Goal: Information Seeking & Learning: Learn about a topic

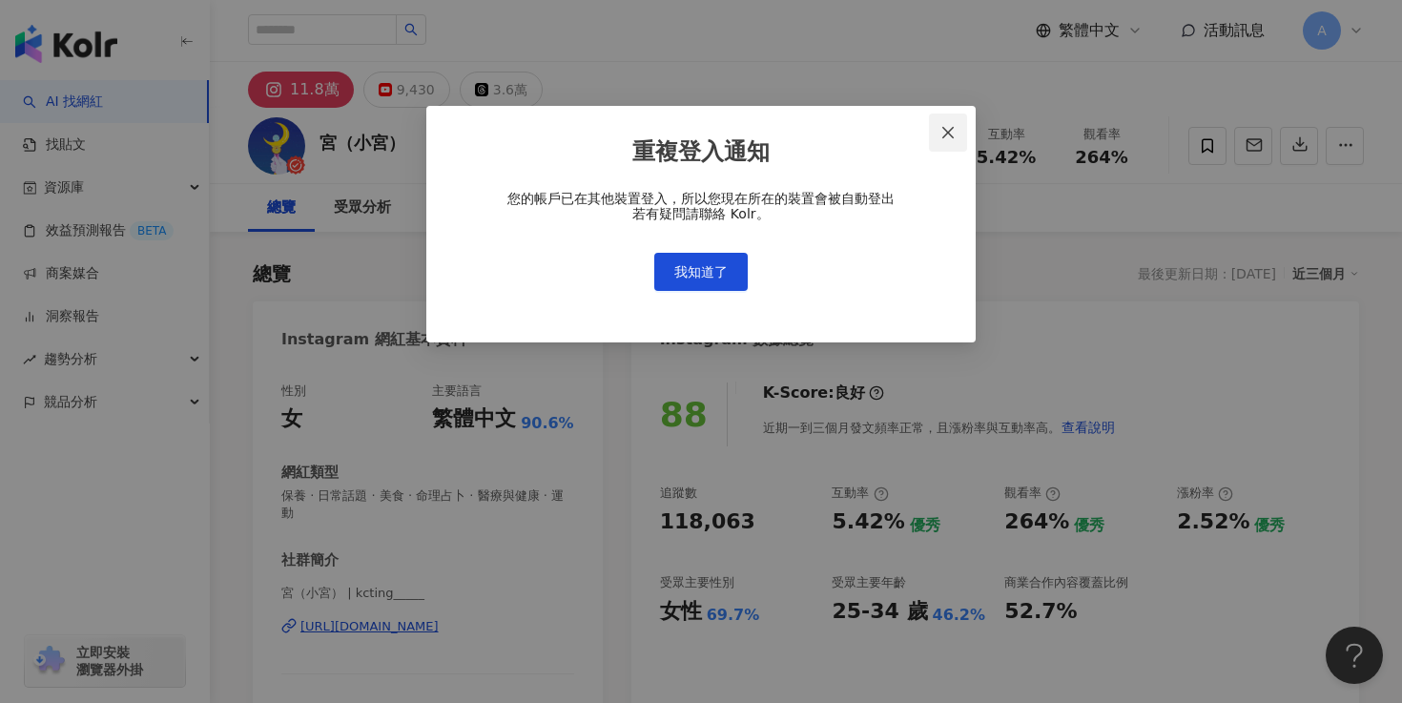
click at [946, 133] on icon "close" at bounding box center [947, 132] width 11 height 11
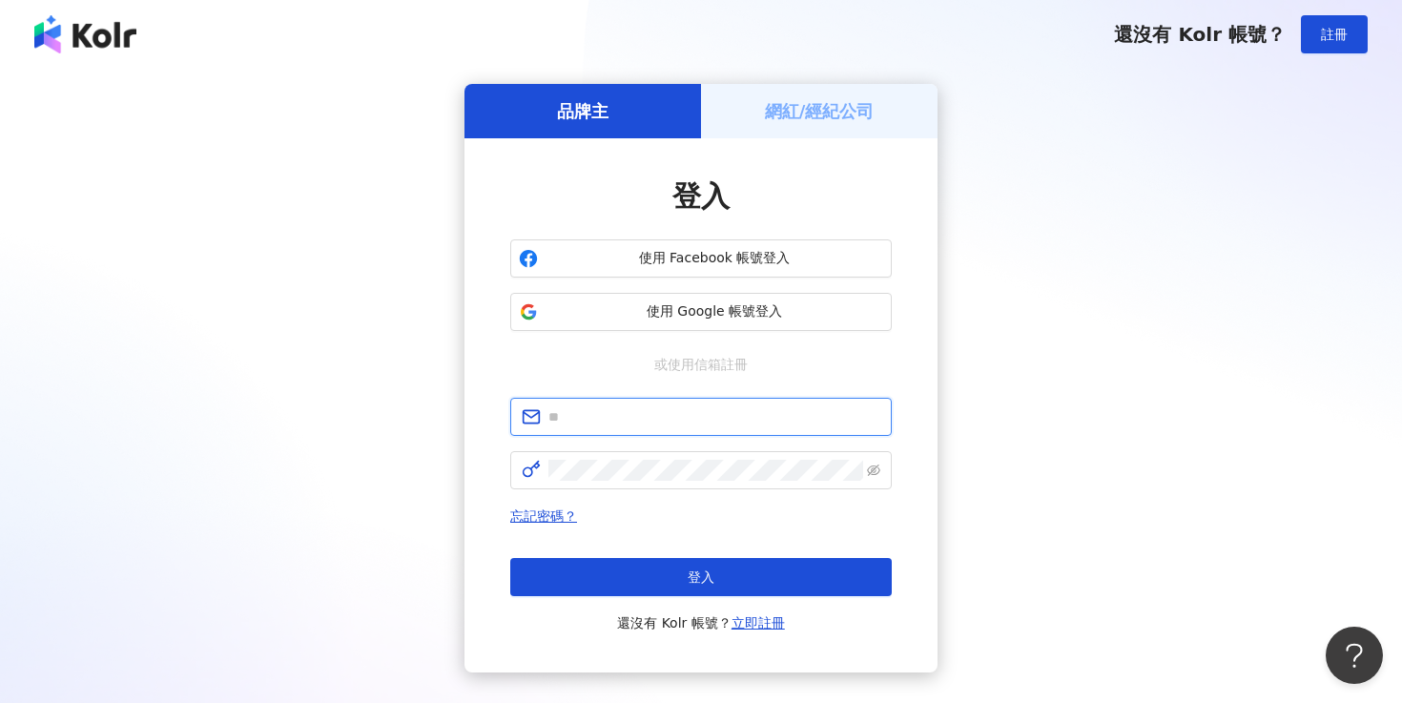
click at [719, 420] on input "text" at bounding box center [714, 416] width 332 height 21
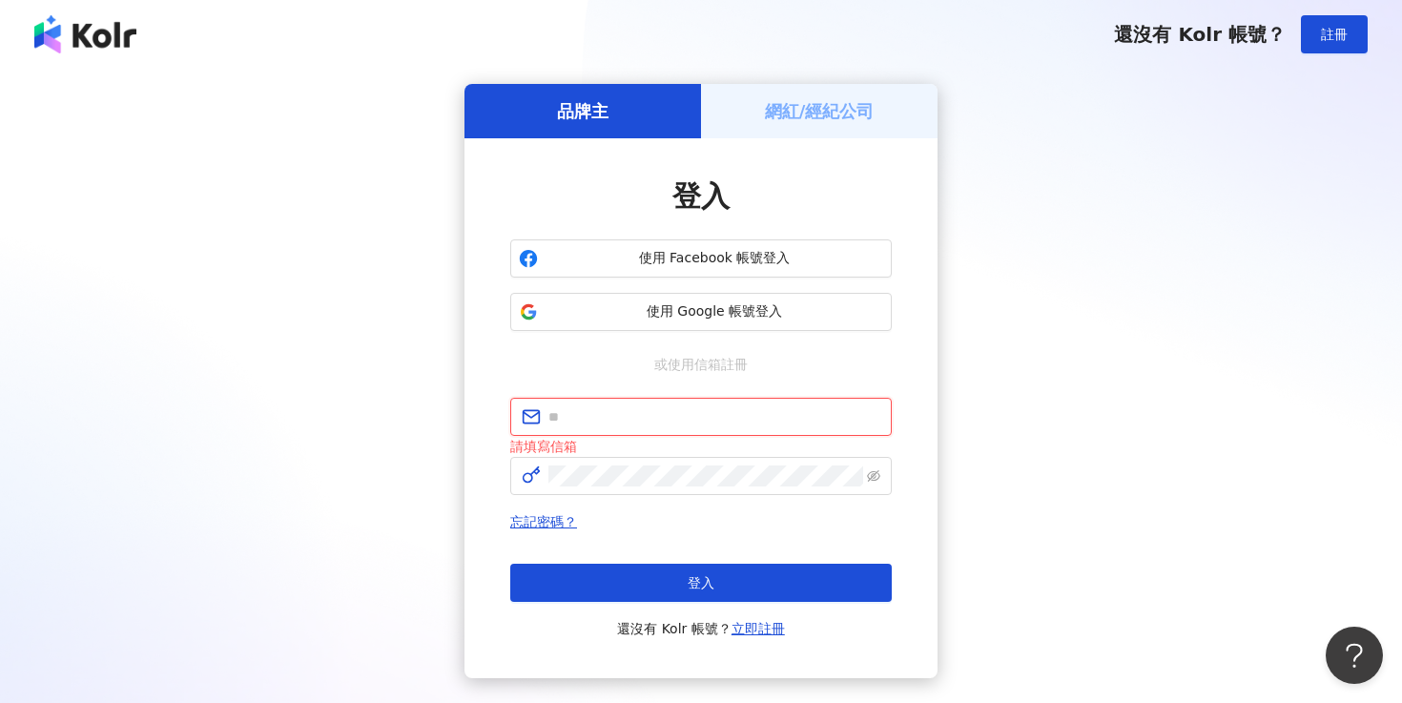
type input "**********"
click at [748, 561] on div "忘記密碼？ 登入 還沒有 Kolr 帳號？ 立即註冊" at bounding box center [700, 575] width 381 height 130
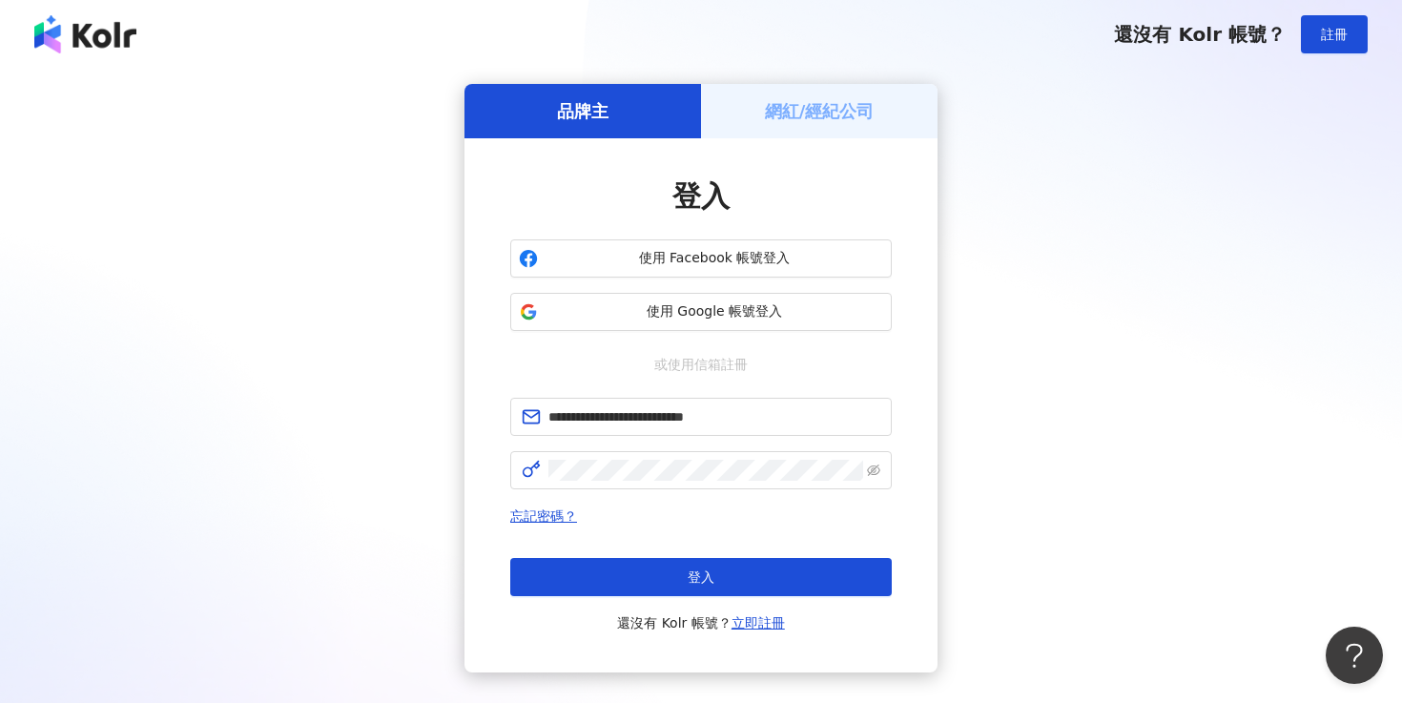
click at [748, 561] on button "登入" at bounding box center [700, 577] width 381 height 38
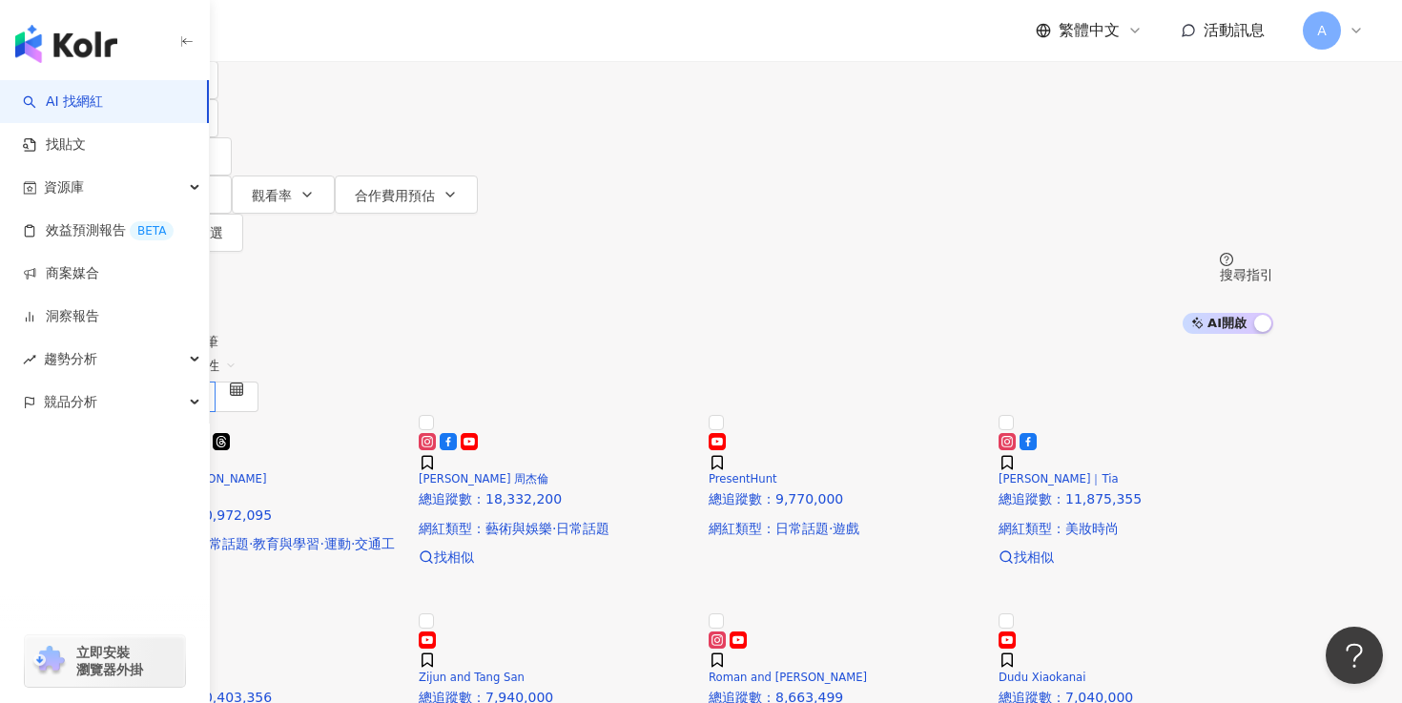
scroll to position [132, 0]
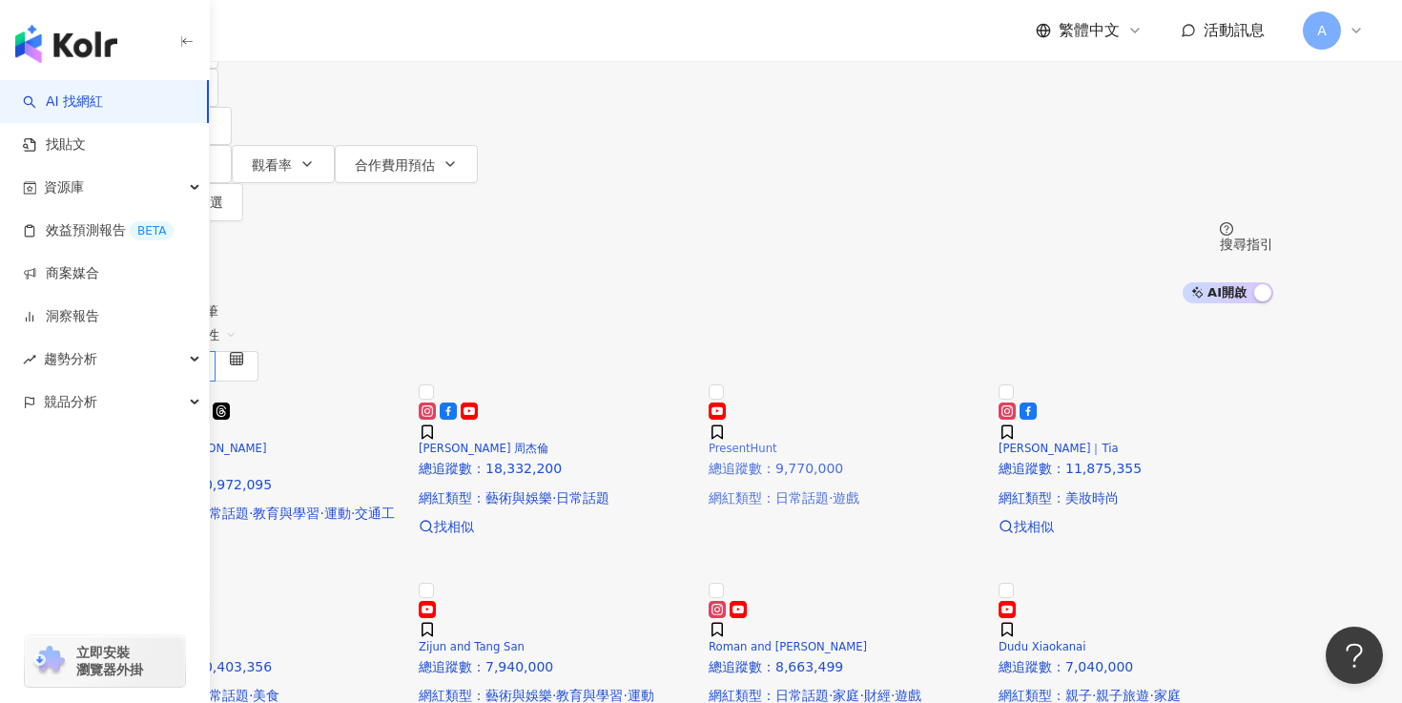
click at [708, 397] on img at bounding box center [708, 397] width 0 height 0
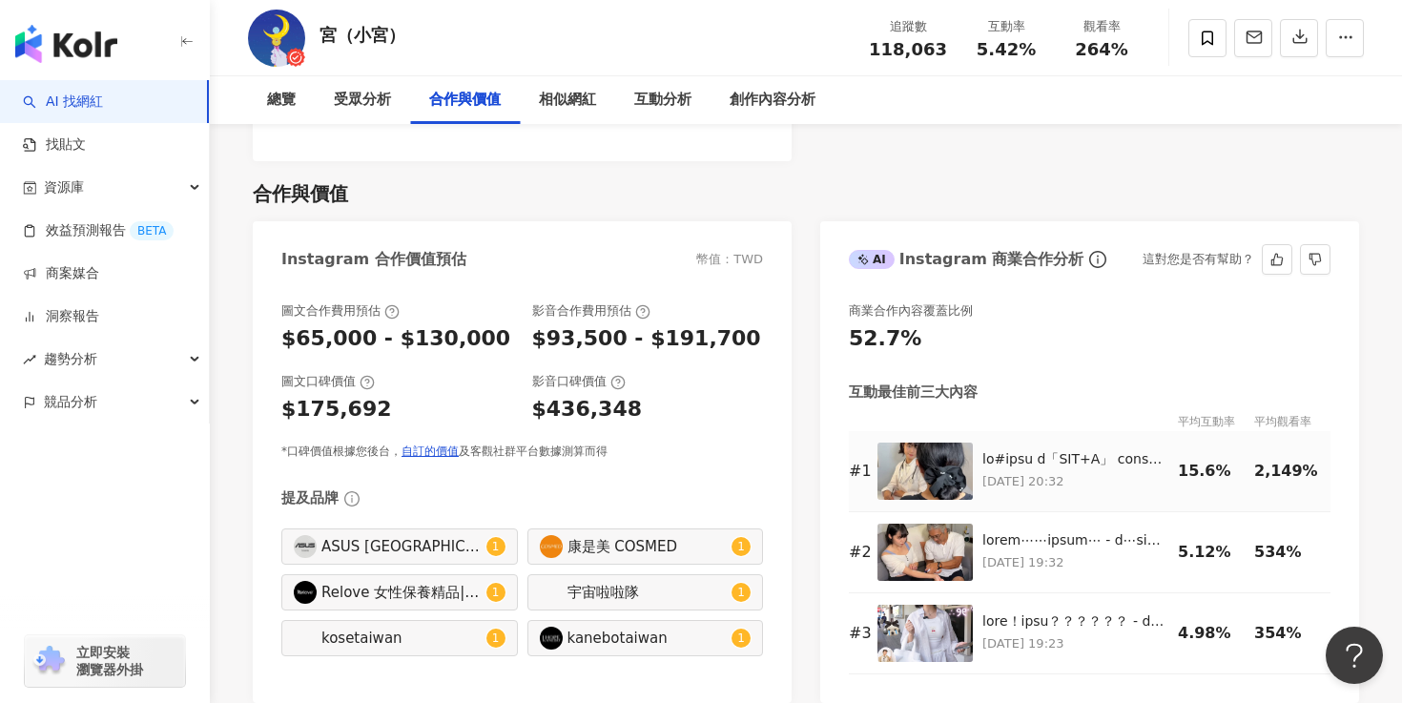
scroll to position [2566, 0]
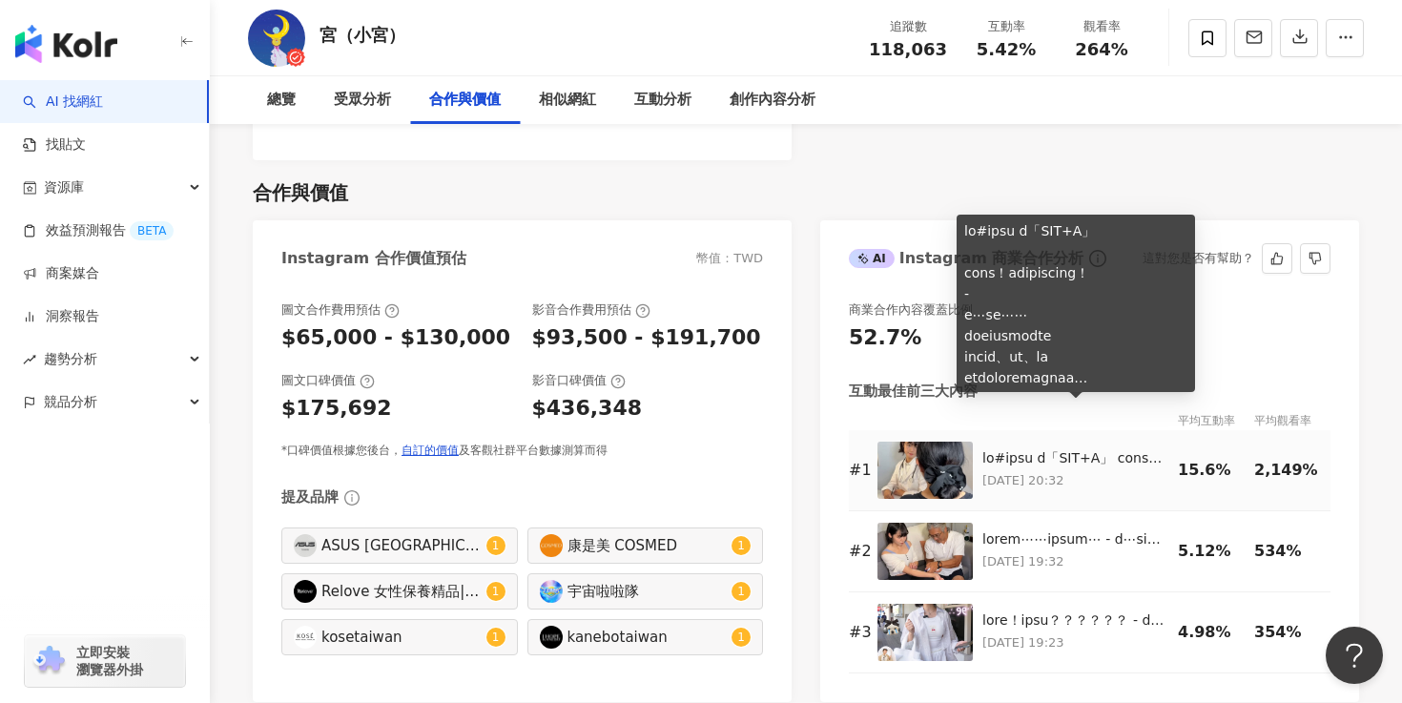
click at [1048, 449] on div at bounding box center [1075, 458] width 186 height 19
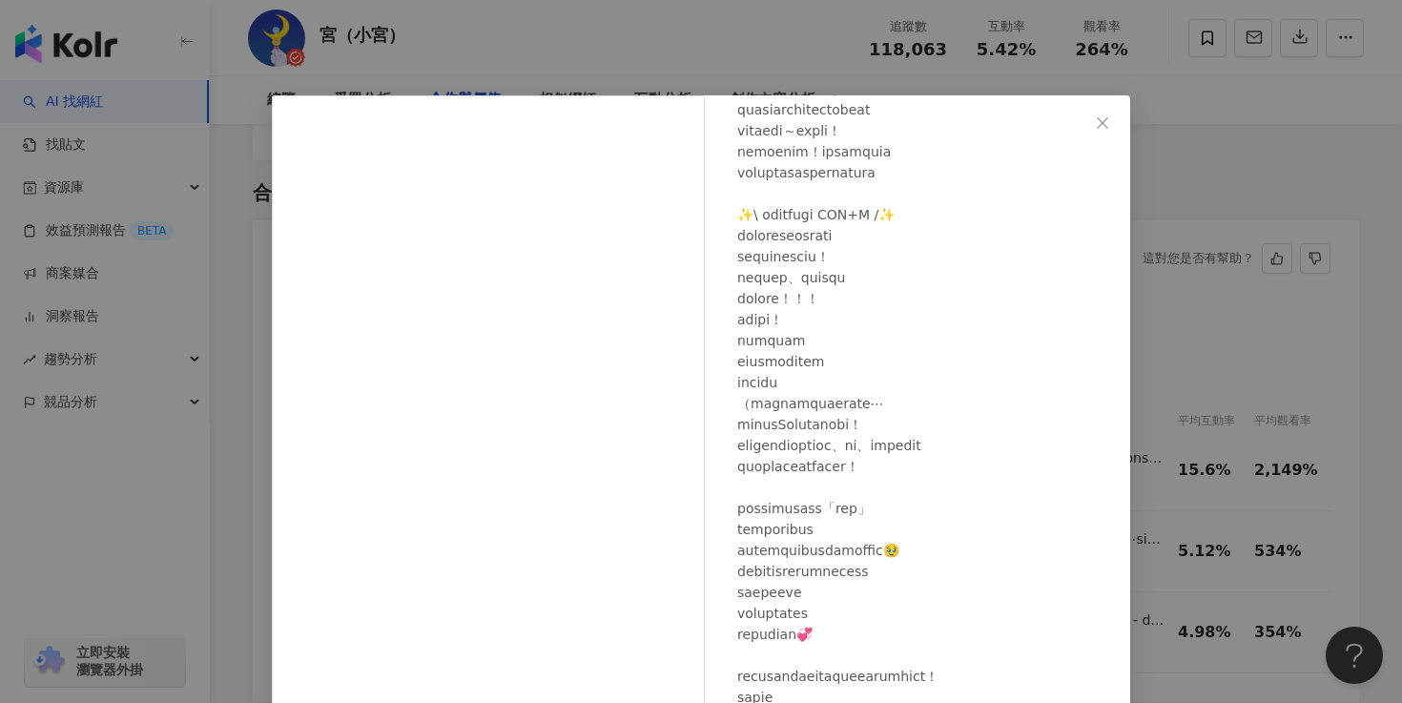
scroll to position [979, 0]
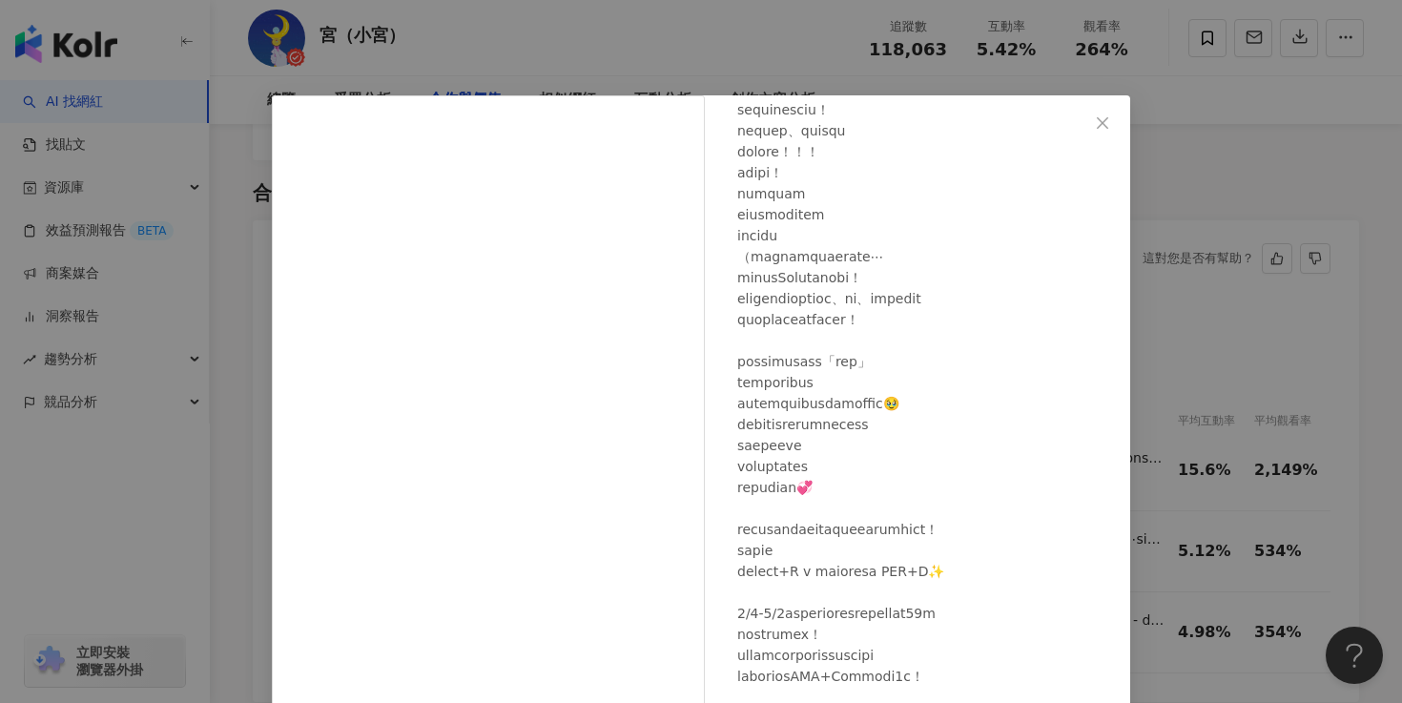
click at [1219, 454] on div "宮（小宮） 2025/7/27 1.8萬 210 253.7萬 查看原始貼文" at bounding box center [701, 351] width 1402 height 703
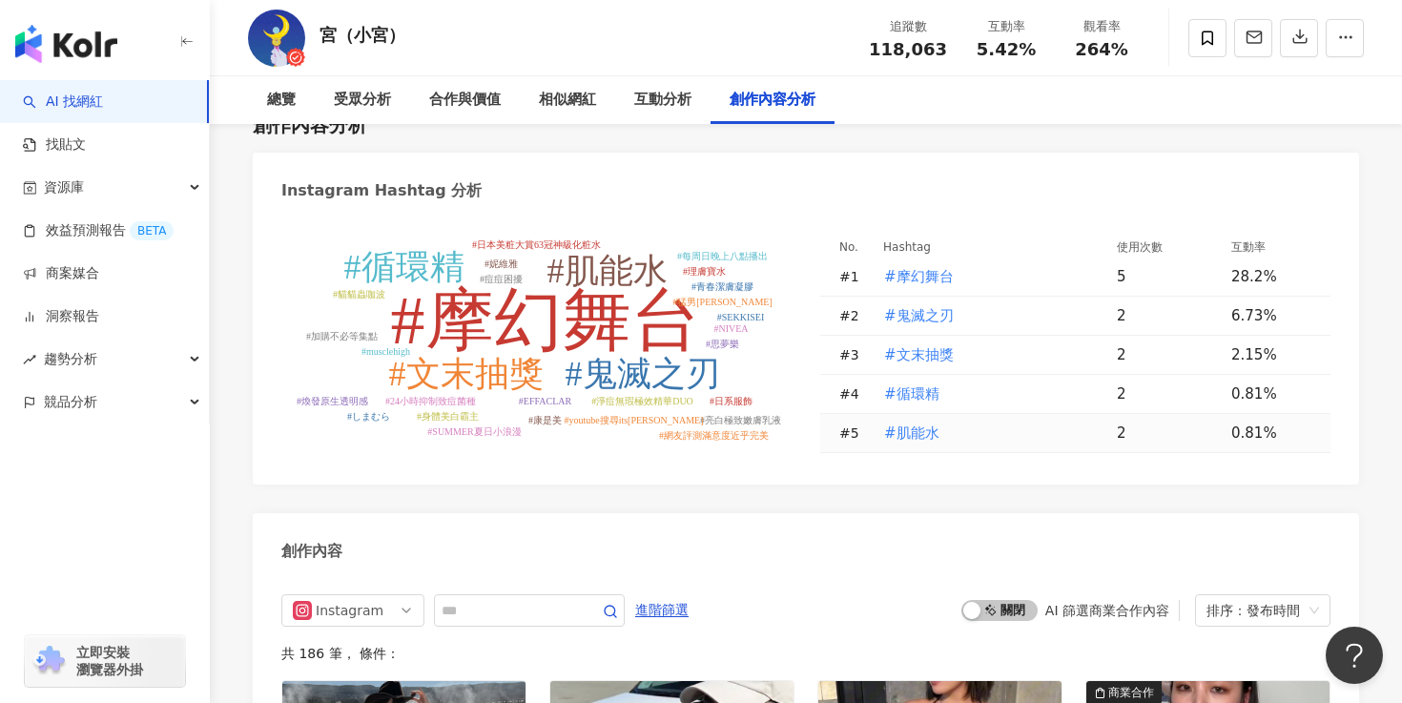
scroll to position [5877, 0]
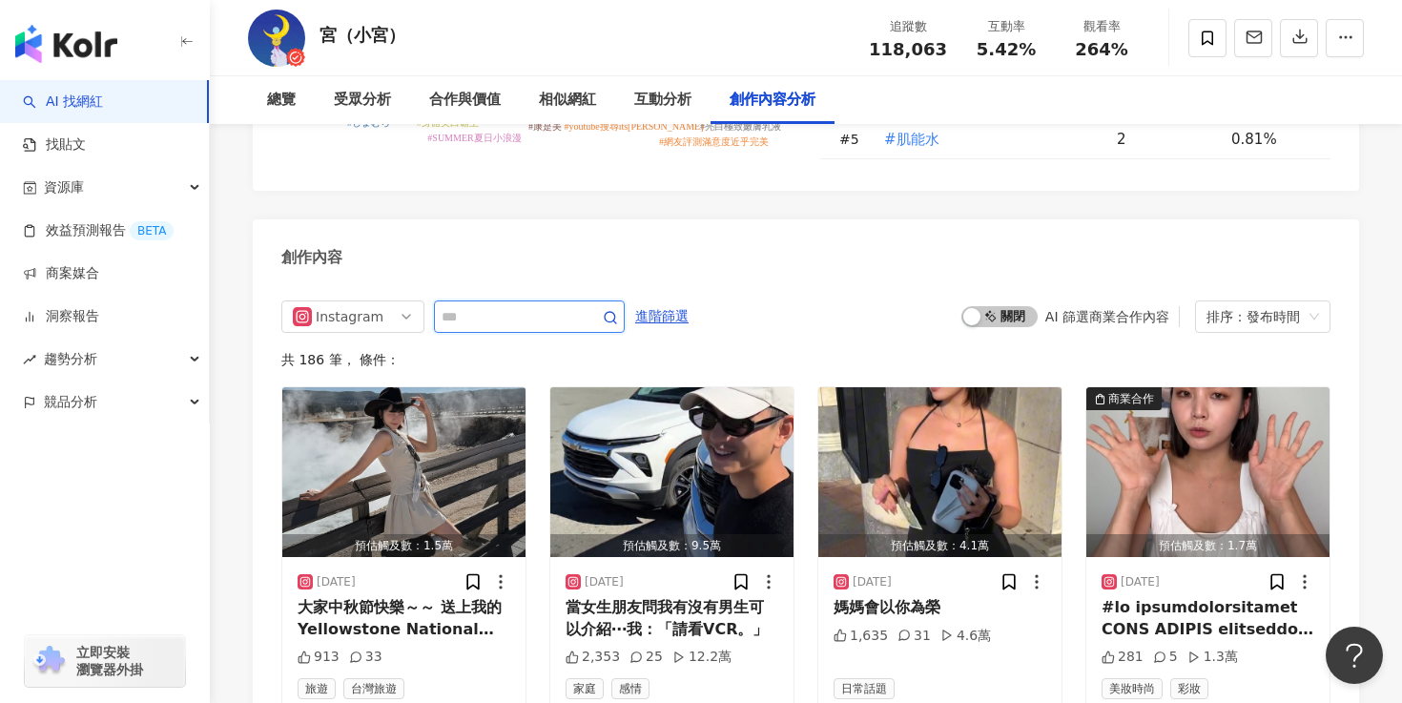
click at [522, 305] on input "text" at bounding box center [507, 316] width 133 height 23
type input "*"
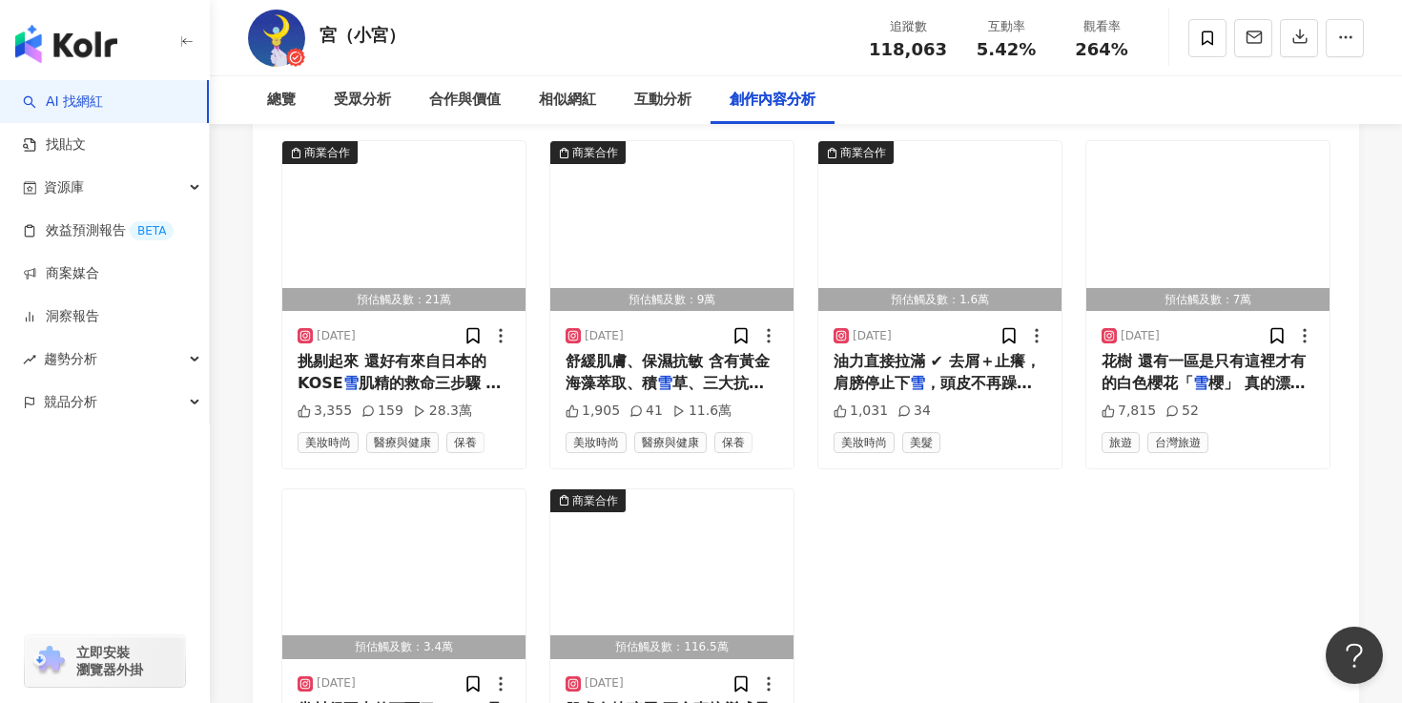
scroll to position [6148, 0]
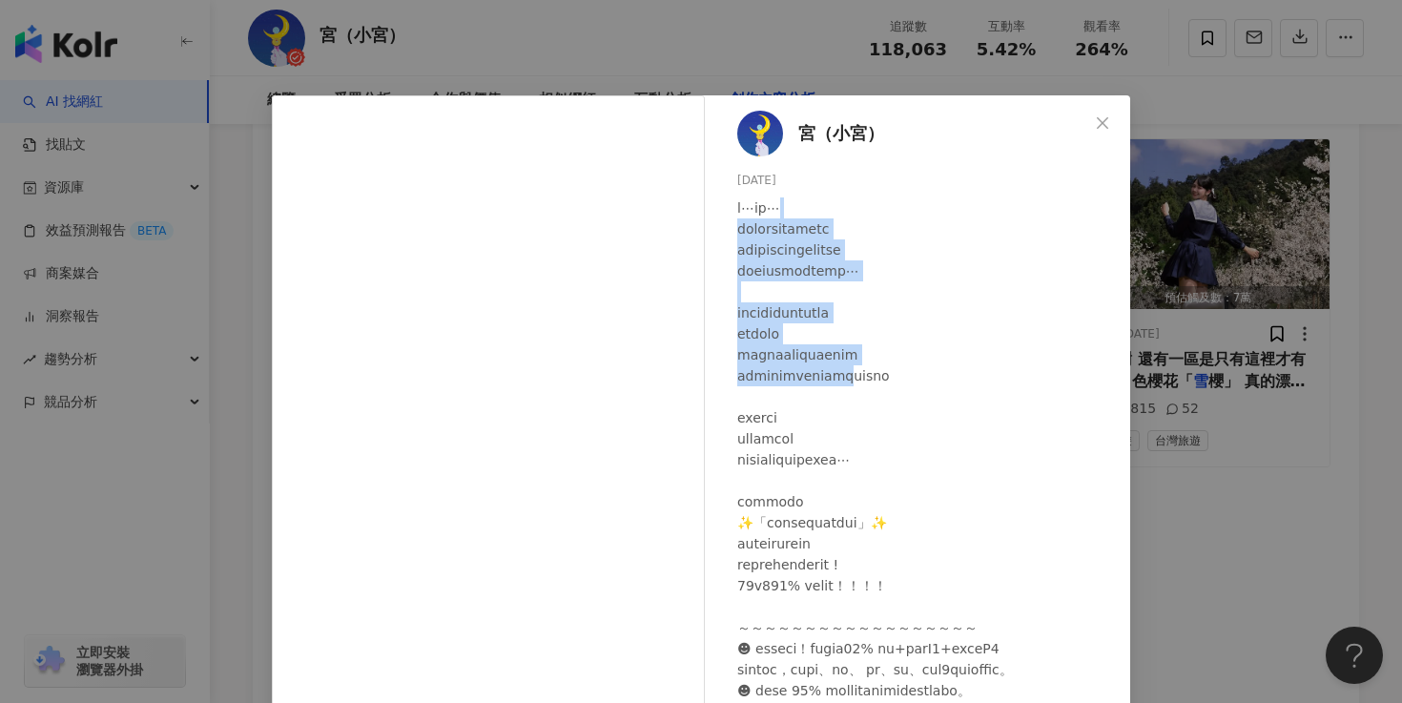
drag, startPoint x: 914, startPoint y: 208, endPoint x: 927, endPoint y: 378, distance: 170.2
click at [927, 378] on div at bounding box center [926, 616] width 378 height 839
click at [974, 430] on div at bounding box center [926, 616] width 378 height 839
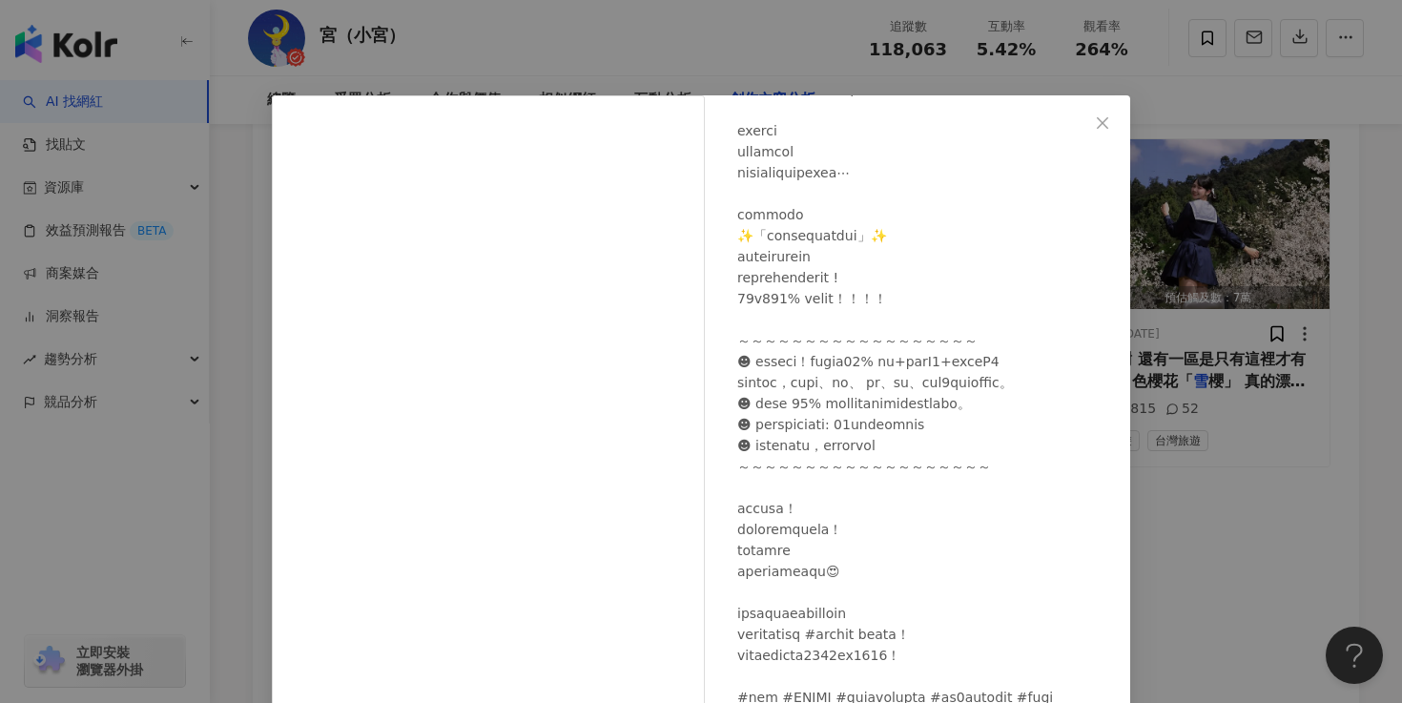
scroll to position [329, 0]
click at [1222, 461] on div "宮（小宮） 2024/12/11 2.3萬 75 162萬 查看原始貼文" at bounding box center [701, 351] width 1402 height 703
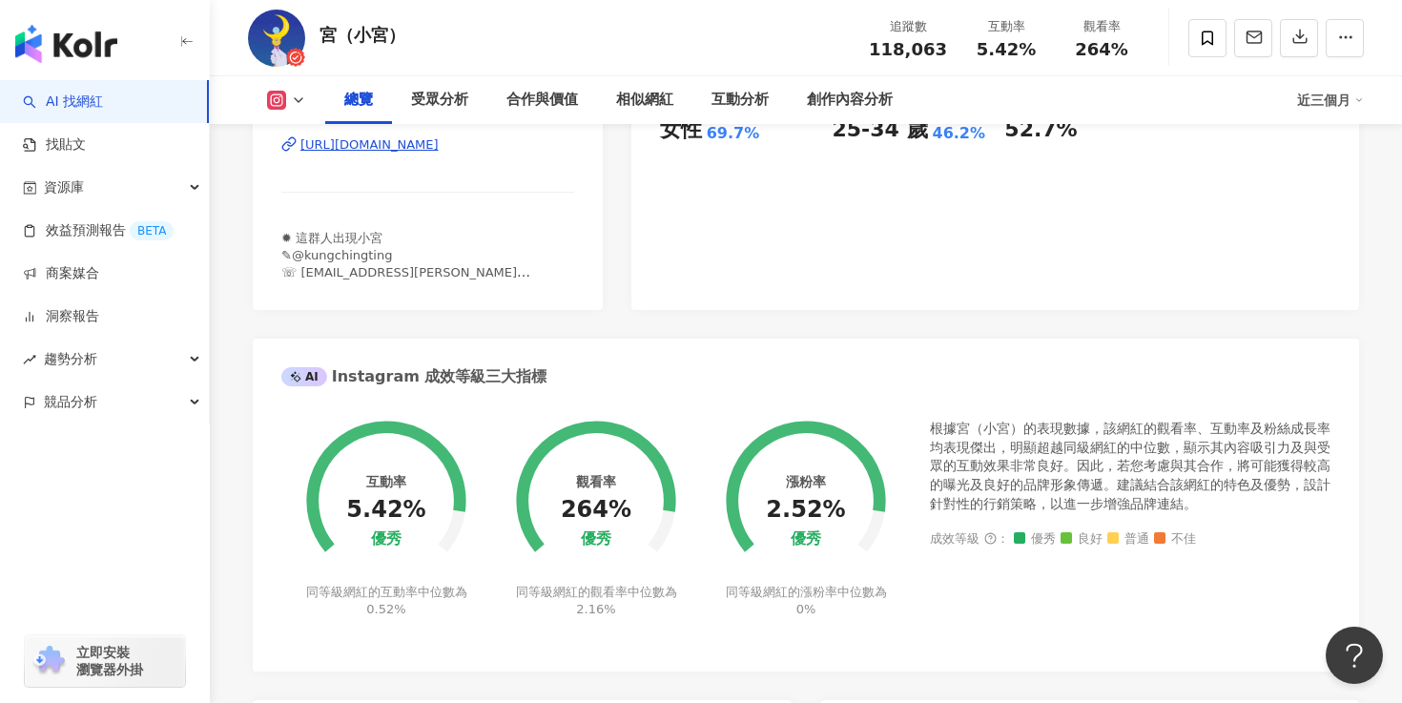
scroll to position [610, 0]
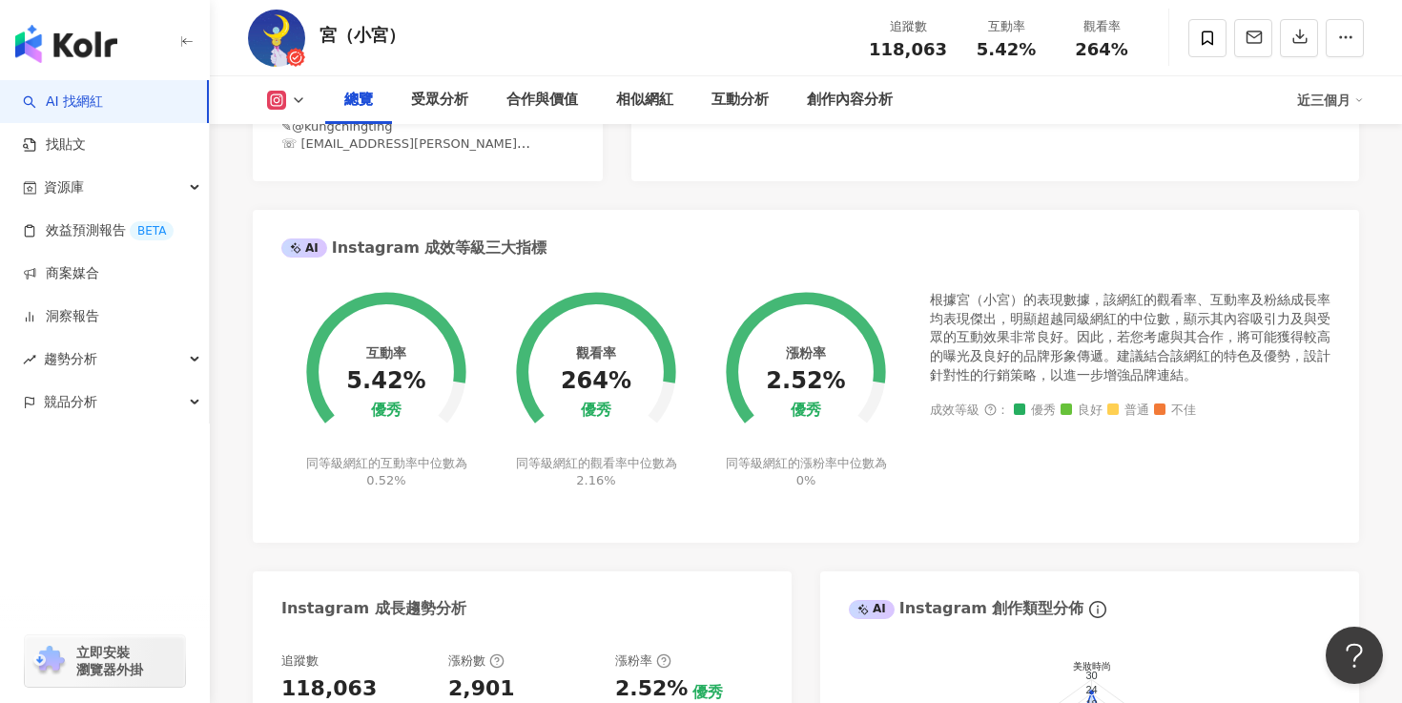
click at [815, 521] on div "互動率 5.42% 優秀 同等級網紅的互動率中位數為 0.52% 觀看率 264% 優秀 同等級網紅的觀看率中位數為 2.16% 漲粉率 2.52% 優秀 同…" at bounding box center [806, 407] width 1106 height 270
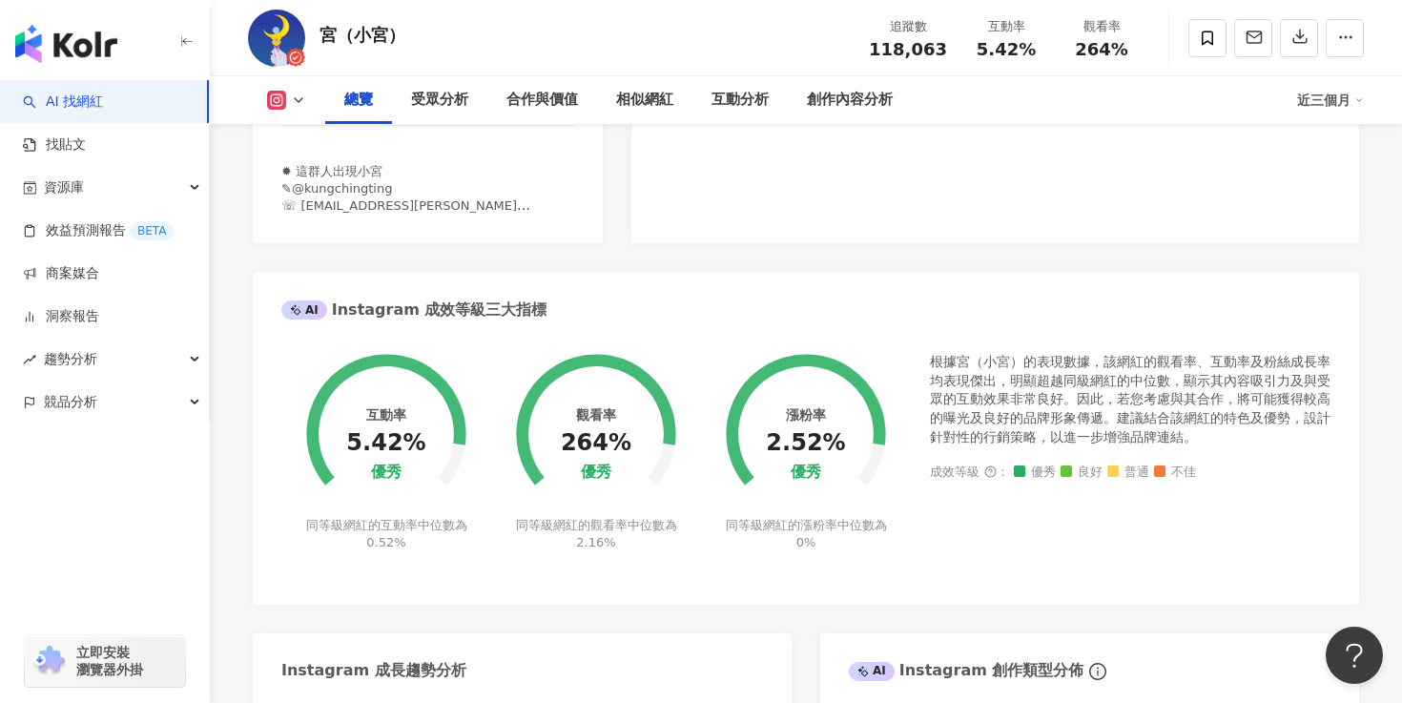
scroll to position [543, 0]
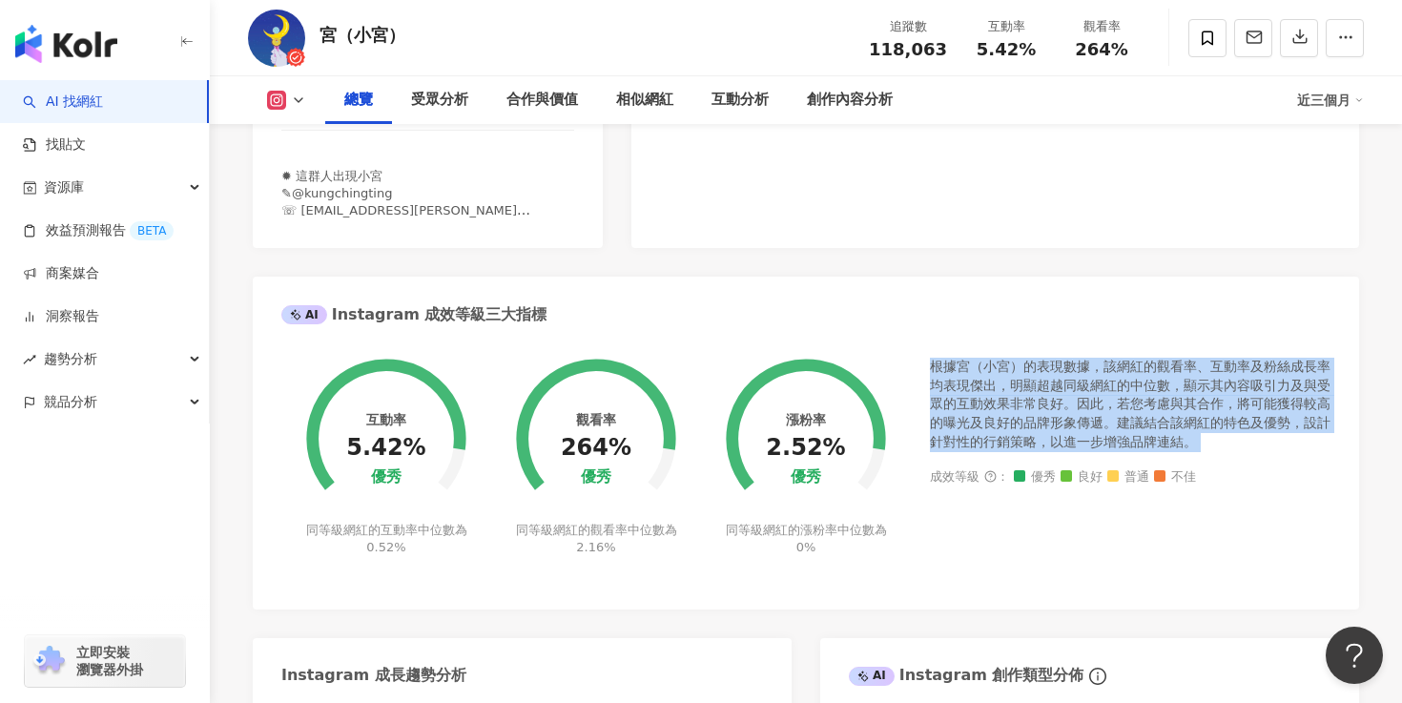
drag, startPoint x: 955, startPoint y: 332, endPoint x: 976, endPoint y: 434, distance: 104.2
click at [976, 434] on div "互動率 5.42% 優秀 同等級網紅的互動率中位數為 0.52% 觀看率 264% 優秀 同等級網紅的觀看率中位數為 2.16% 漲粉率 2.52% 優秀 同…" at bounding box center [806, 473] width 1106 height 270
click at [1054, 546] on div "根據宮（小宮）的表現數據，該網紅的觀看率、互動率及粉絲成長率均表現傑出，明顯超越同級網紅的中位數，顯示其內容吸引力及與受眾的互動效果非常良好。因此，若您考慮與…" at bounding box center [1130, 469] width 400 height 222
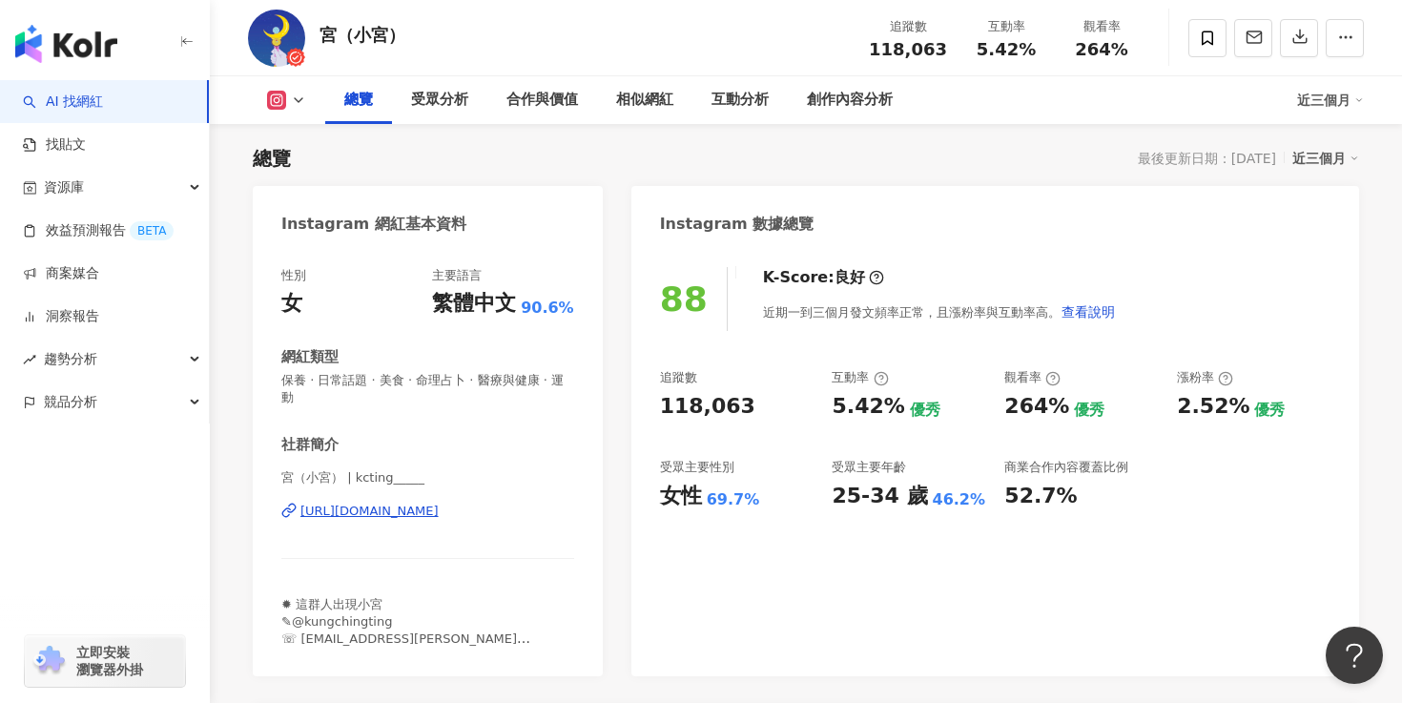
scroll to position [68, 0]
